Goal: Information Seeking & Learning: Check status

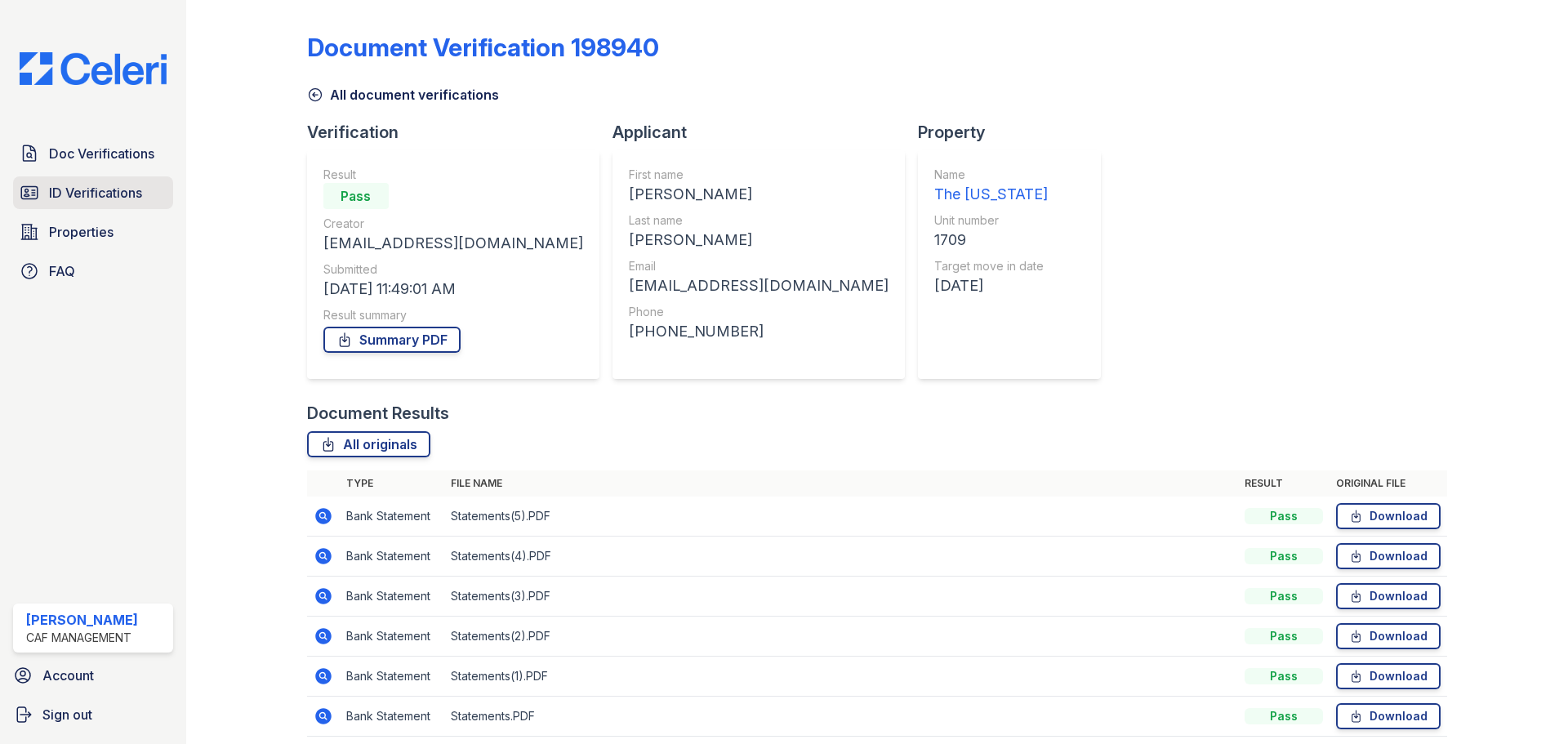
click at [119, 204] on link "ID Verifications" at bounding box center [93, 193] width 160 height 33
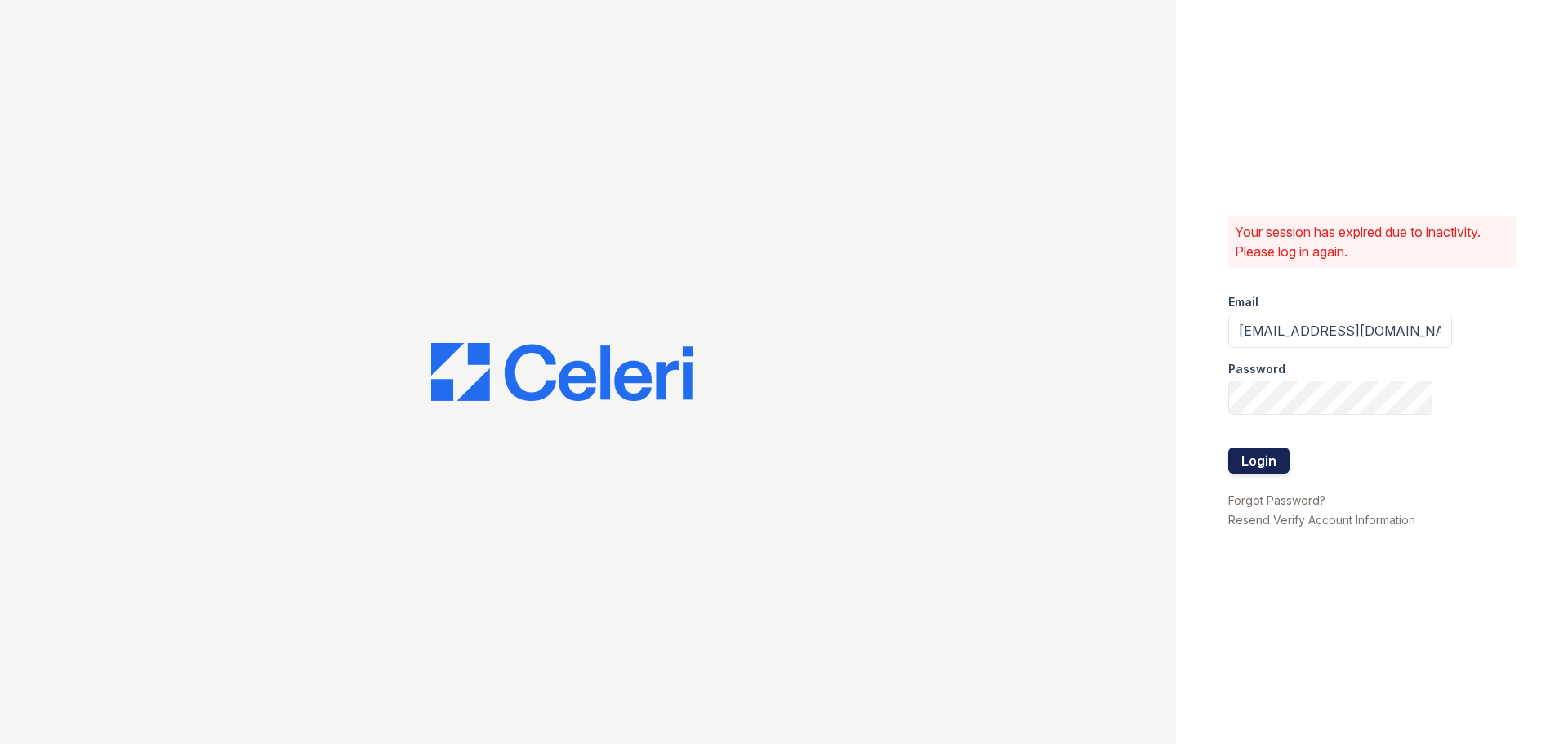
click at [1268, 461] on button "Login" at bounding box center [1259, 460] width 61 height 26
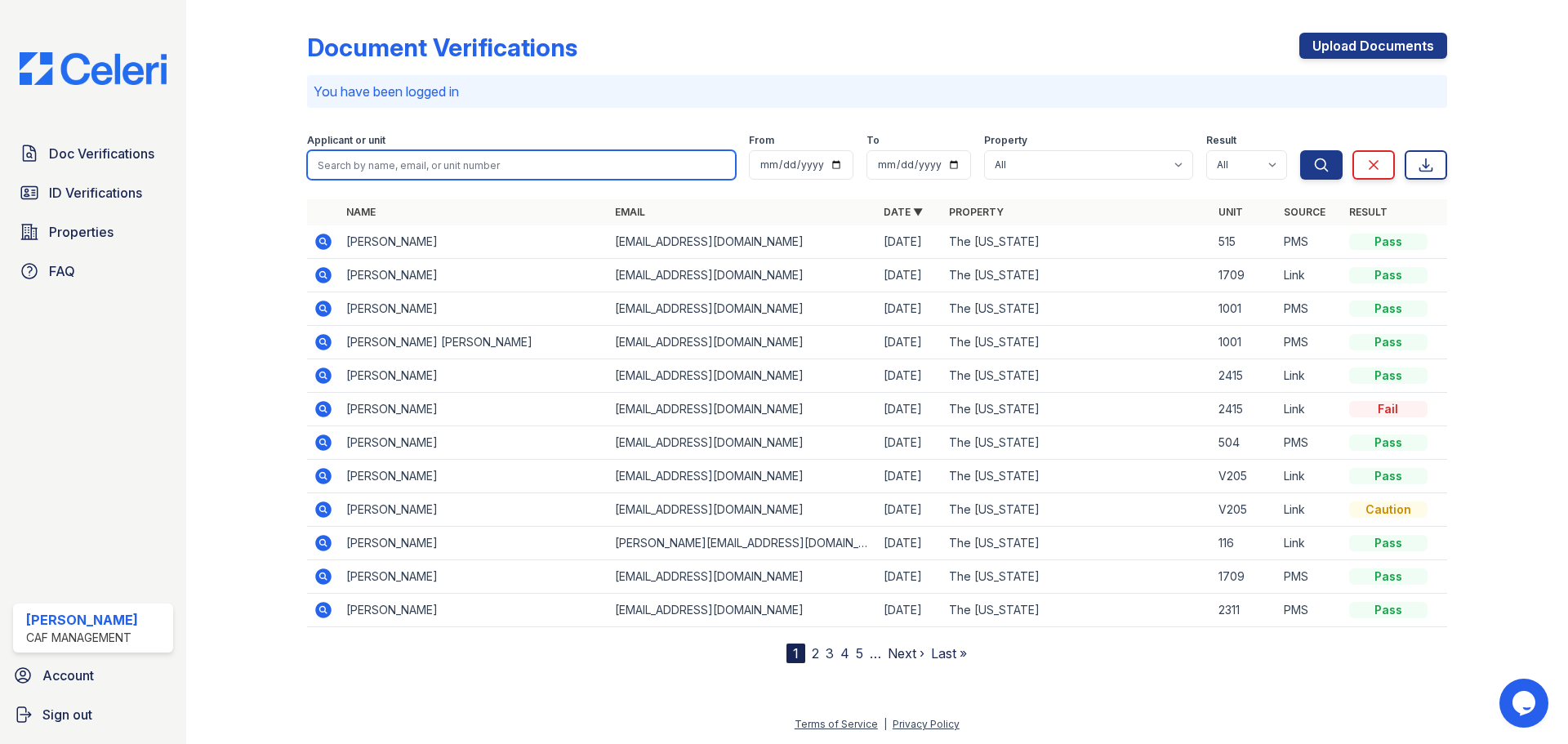
click at [377, 168] on input "search" at bounding box center [521, 164] width 428 height 30
type input "[PERSON_NAME]"
click at [1300, 150] on button "Search" at bounding box center [1321, 164] width 42 height 30
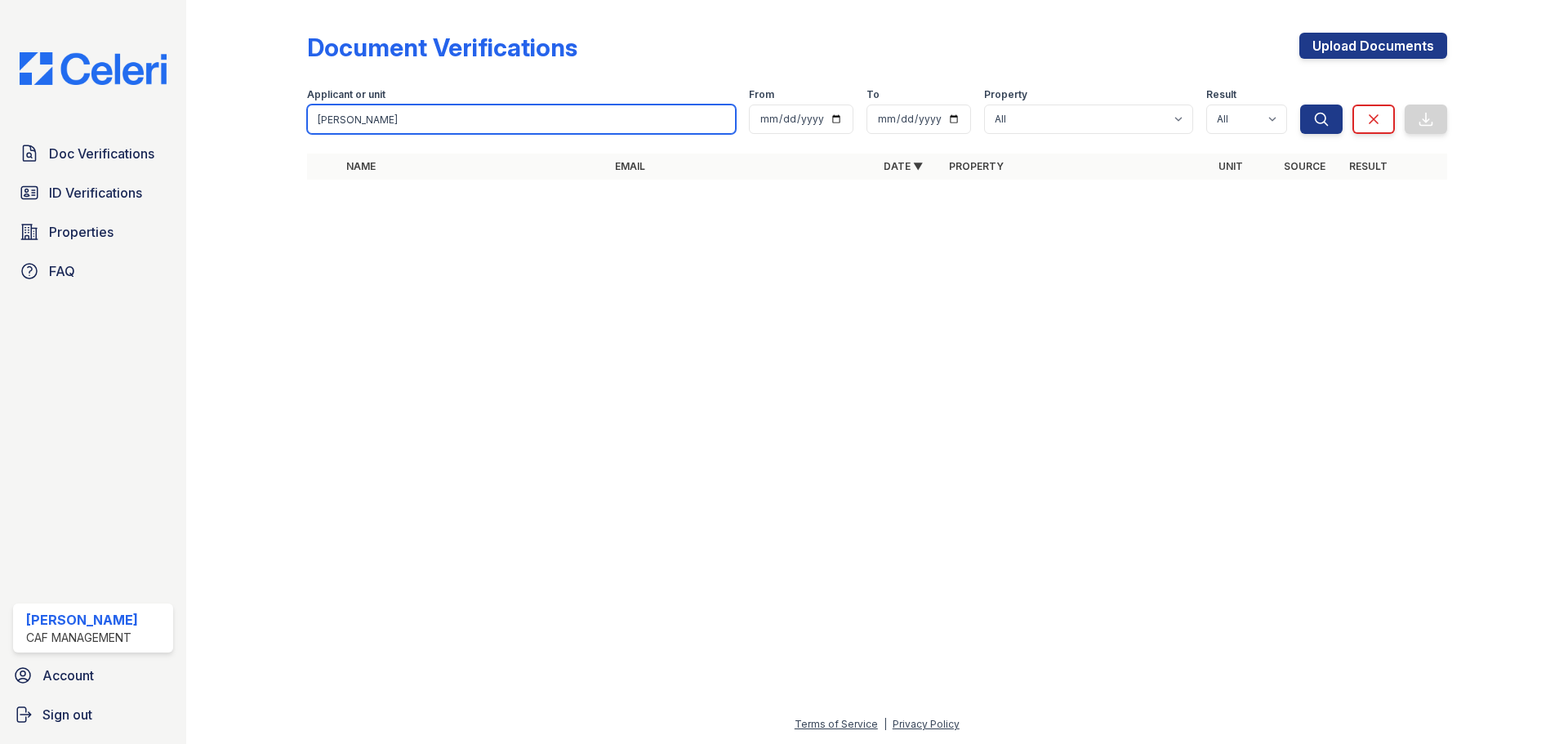
click at [370, 123] on input "[PERSON_NAME]" at bounding box center [521, 119] width 428 height 30
type input "s"
type input "[PERSON_NAME]"
click at [1300, 105] on button "Search" at bounding box center [1321, 119] width 42 height 30
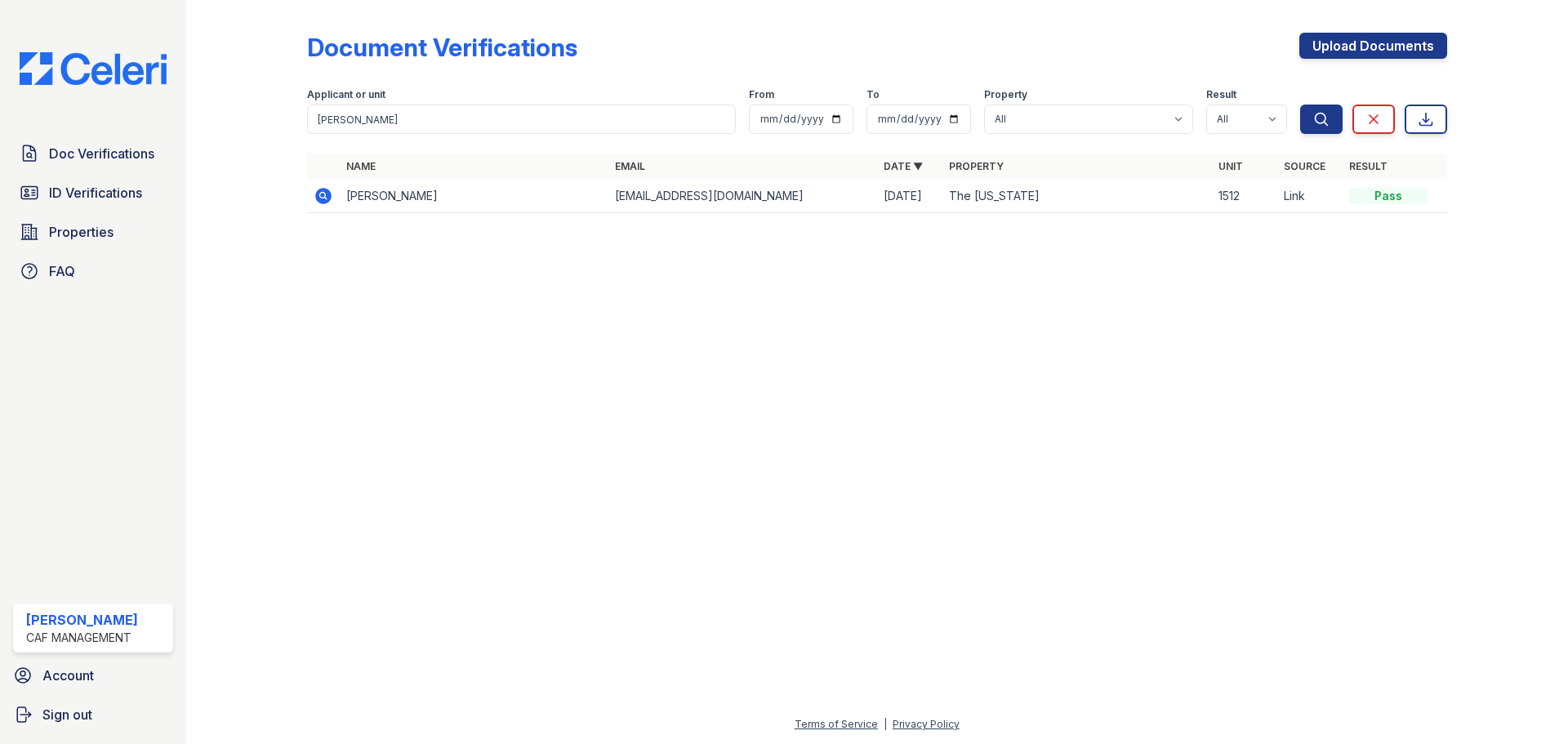
click at [323, 197] on icon at bounding box center [322, 195] width 4 height 4
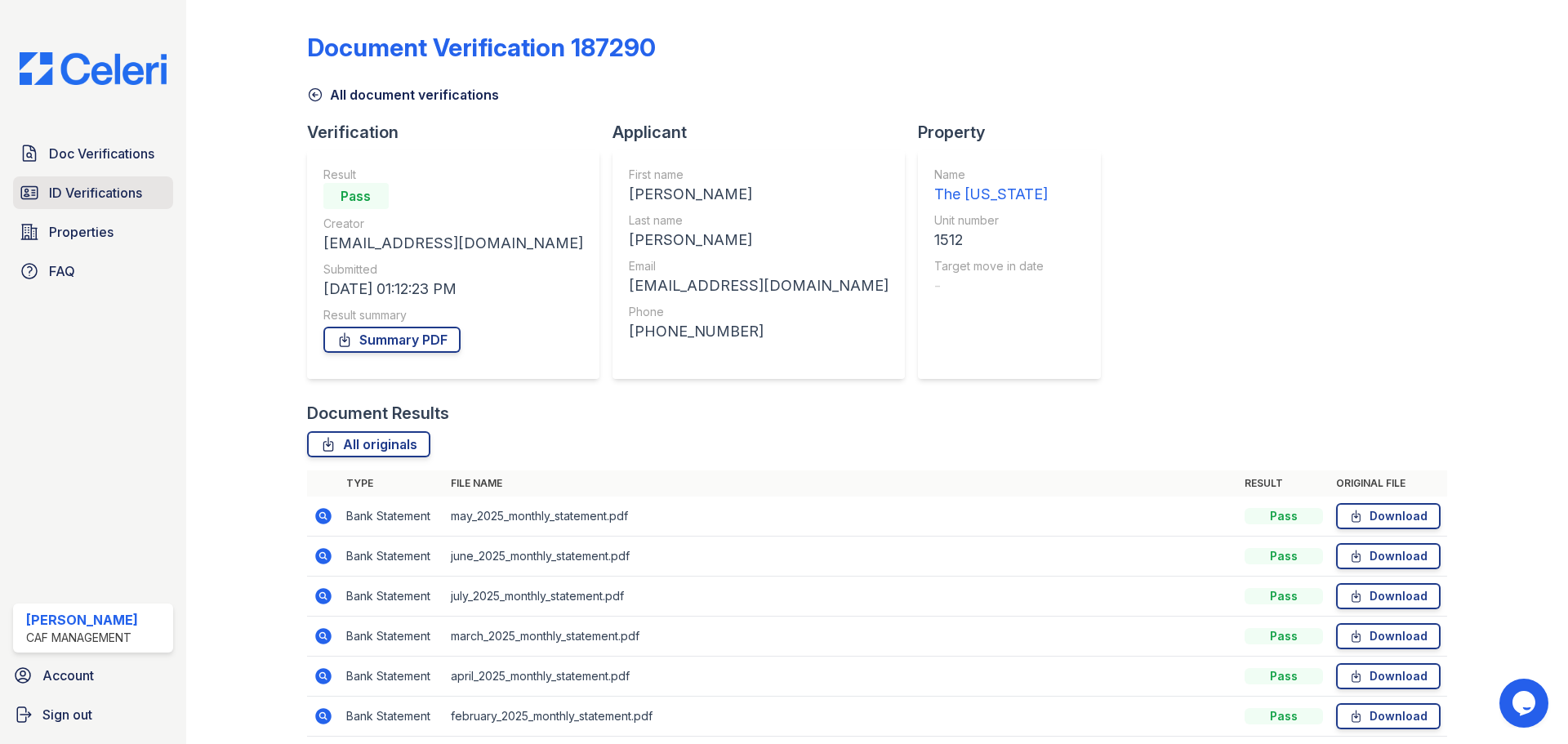
click at [110, 188] on span "ID Verifications" at bounding box center [95, 192] width 93 height 19
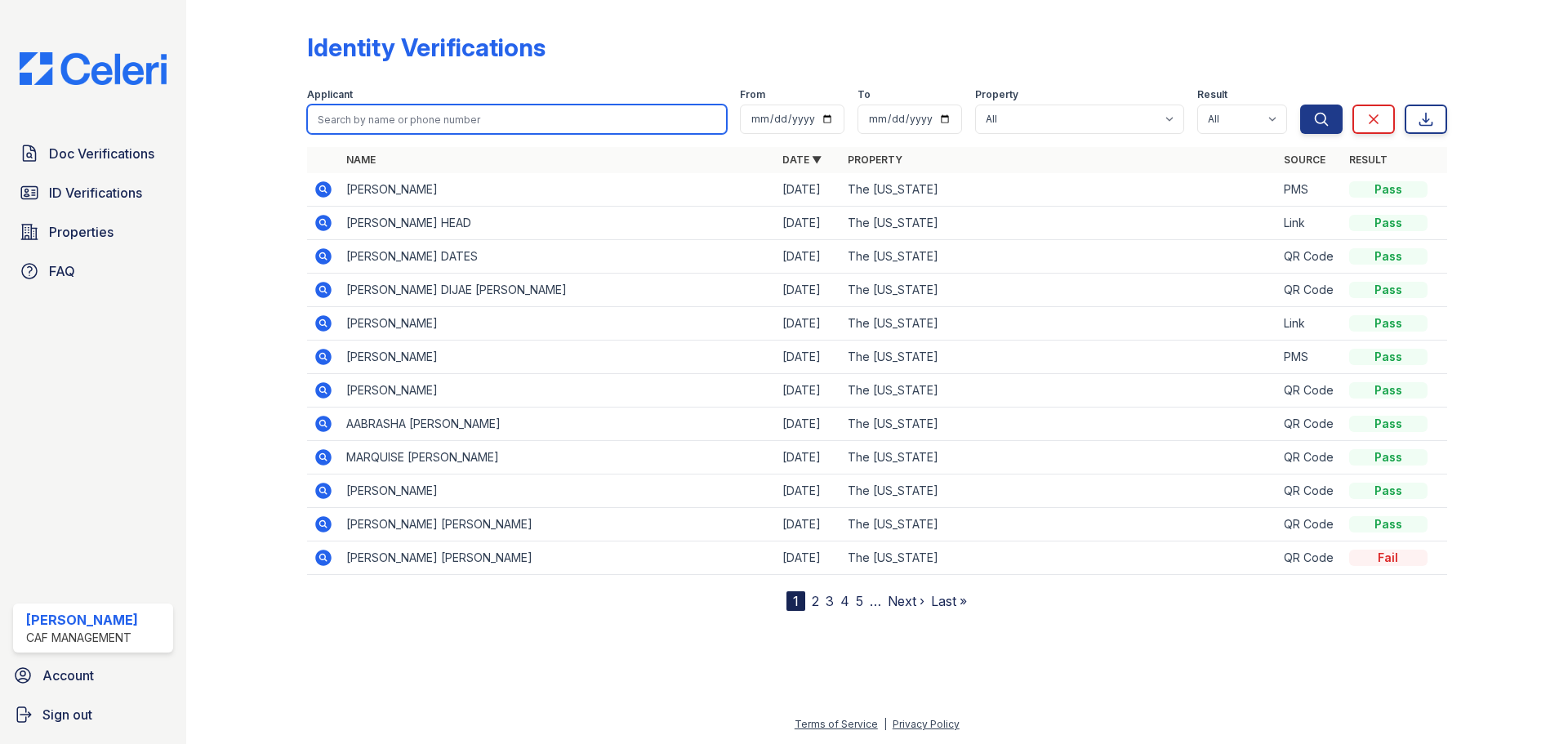
click at [399, 122] on input "search" at bounding box center [517, 119] width 420 height 30
type input "sonia warren"
click at [1300, 105] on button "Search" at bounding box center [1321, 119] width 42 height 30
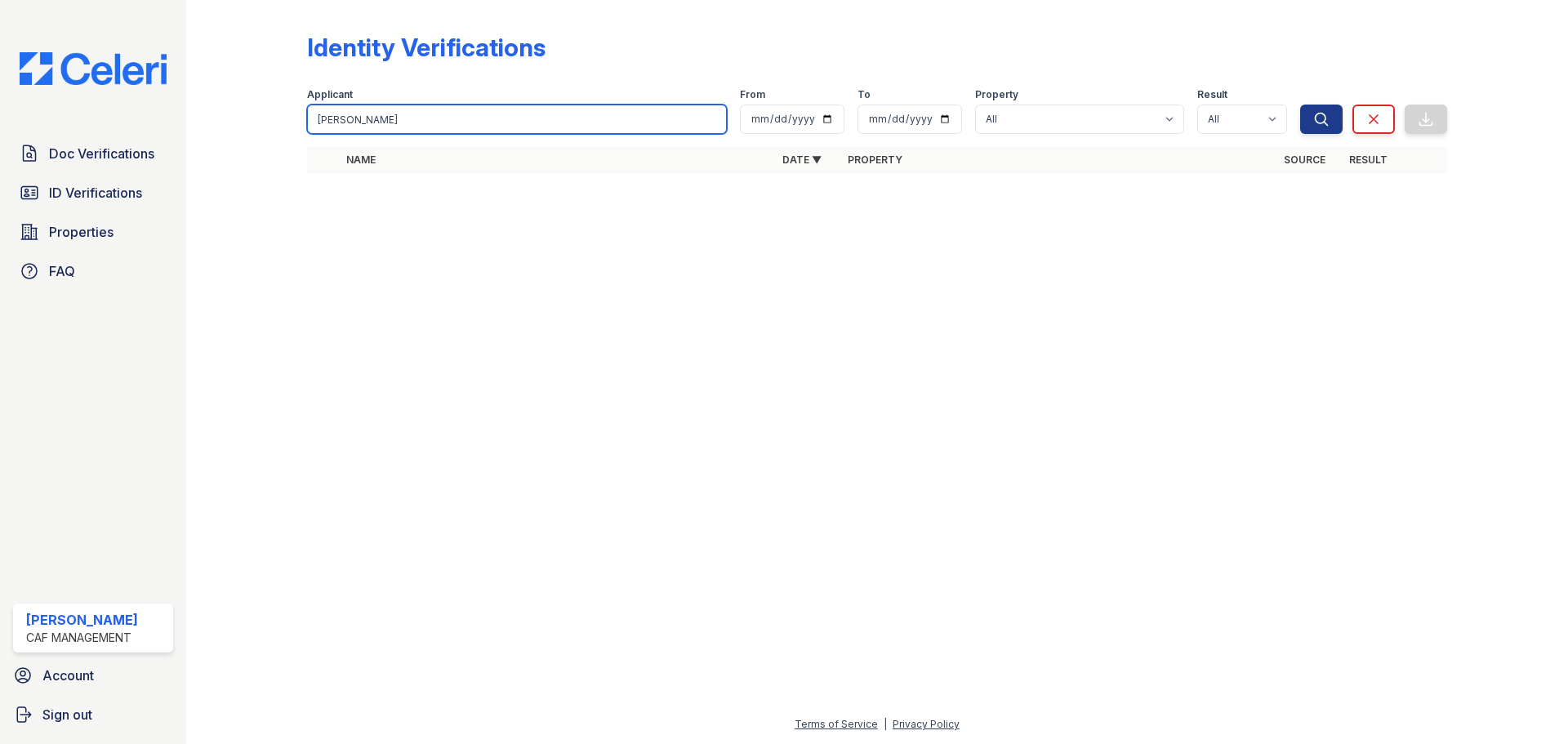
click at [399, 122] on input "sonia warren" at bounding box center [517, 119] width 420 height 30
type input "s"
type input "[PERSON_NAME]"
click at [1300, 105] on button "Search" at bounding box center [1321, 119] width 42 height 30
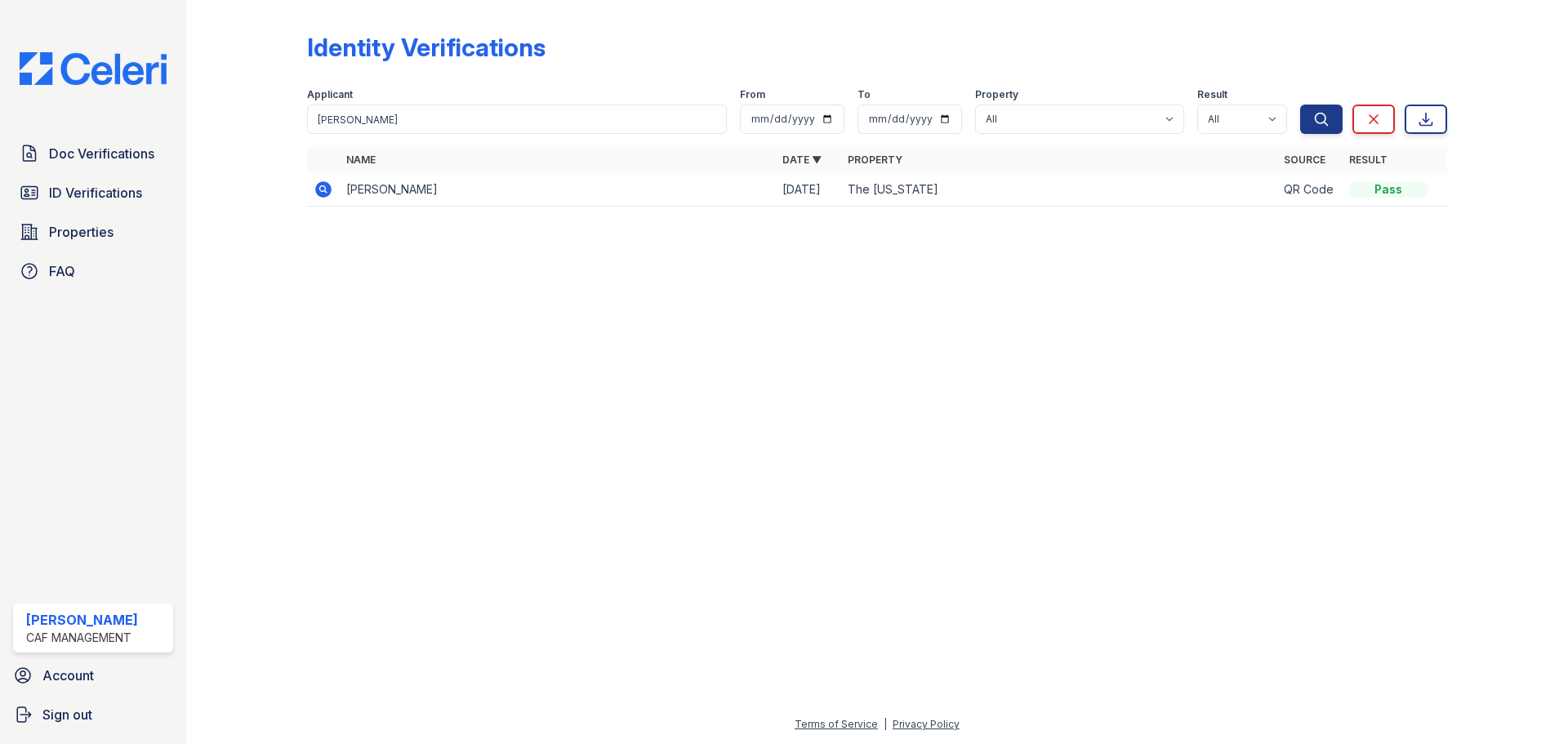
click at [322, 190] on icon at bounding box center [322, 188] width 4 height 4
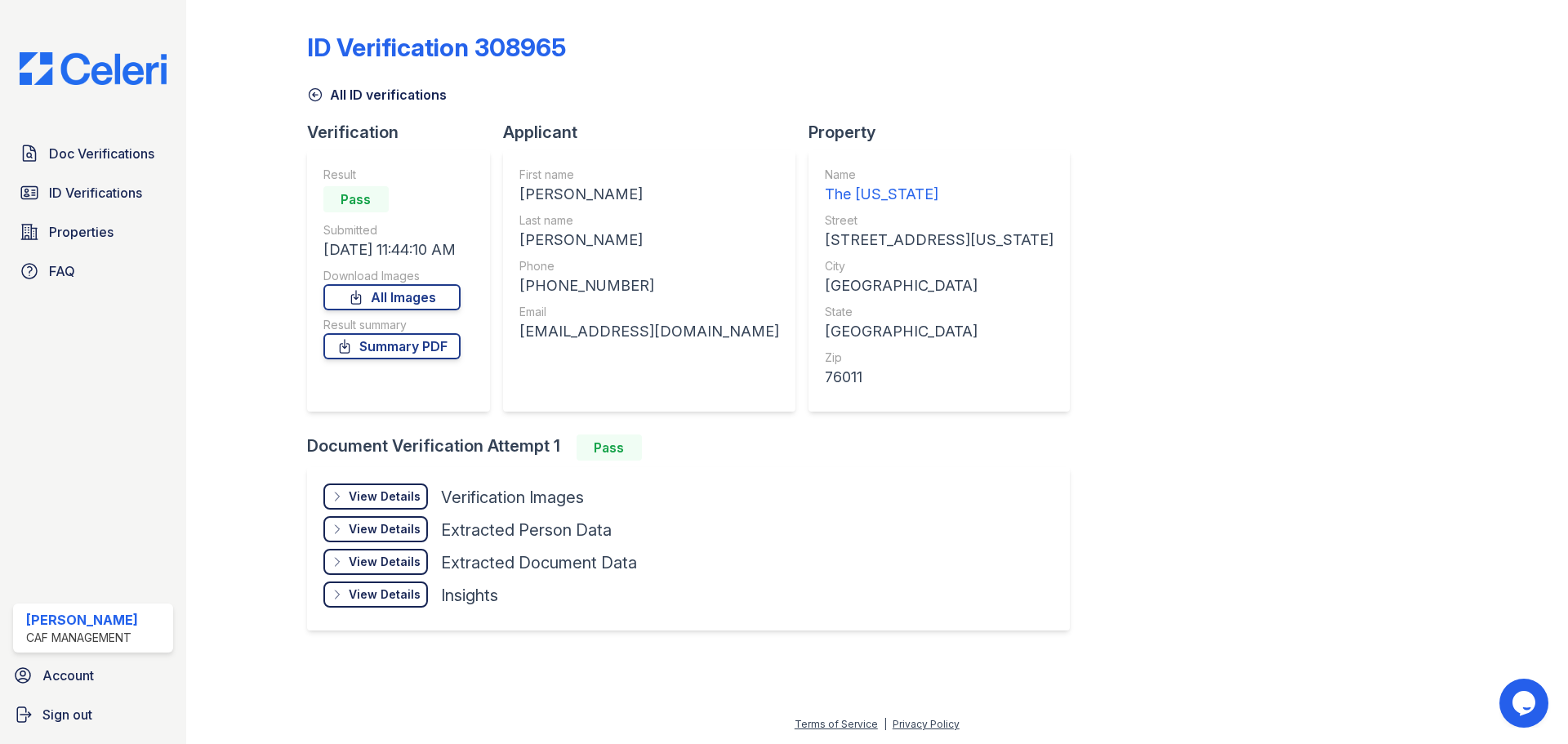
click at [396, 490] on div "View Details" at bounding box center [384, 496] width 72 height 16
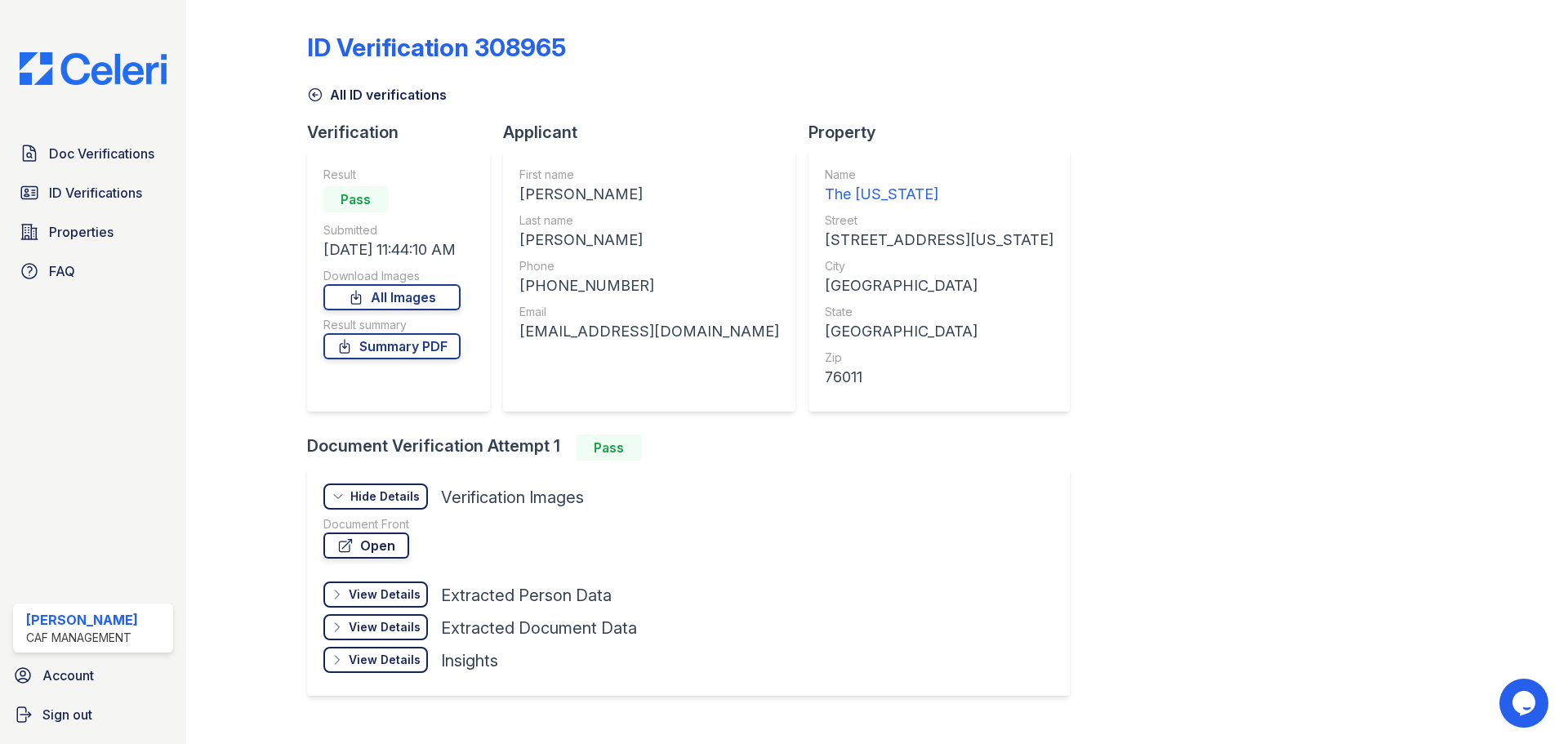
click at [370, 549] on link "Open" at bounding box center [366, 544] width 85 height 26
